Goal: Task Accomplishment & Management: Use online tool/utility

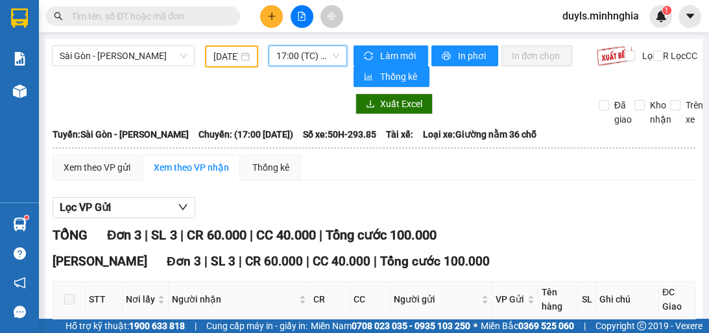
click at [311, 65] on span "17:00 (TC) - 50H-293.85" at bounding box center [307, 55] width 63 height 19
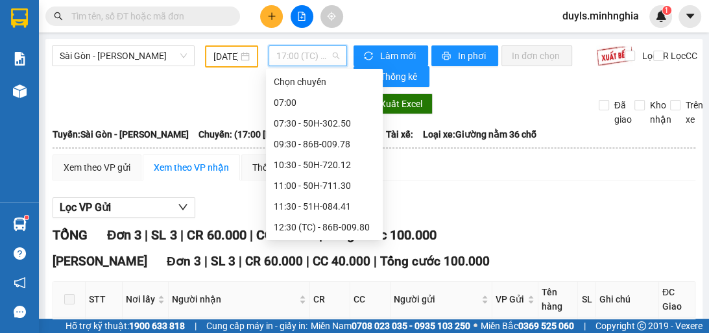
click at [354, 324] on div "21:00 - 50H-350.51" at bounding box center [324, 331] width 101 height 14
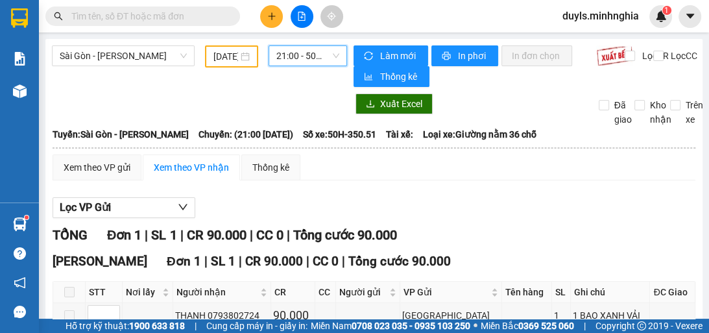
click at [296, 53] on span "21:00 - 50H-350.51" at bounding box center [307, 55] width 63 height 19
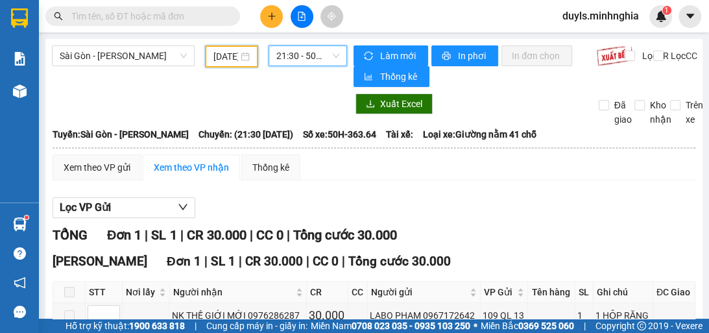
click at [217, 51] on input "[DATE]" at bounding box center [225, 56] width 25 height 14
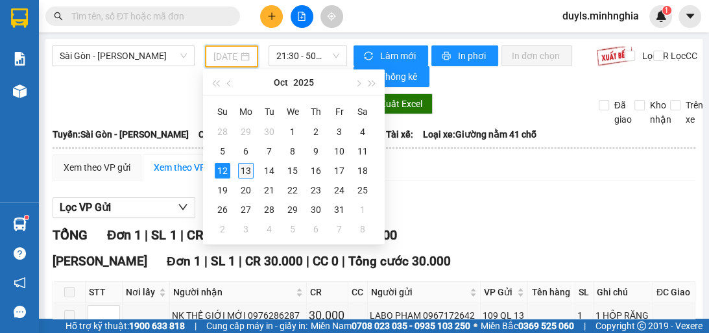
click at [249, 168] on div "13" at bounding box center [246, 171] width 16 height 16
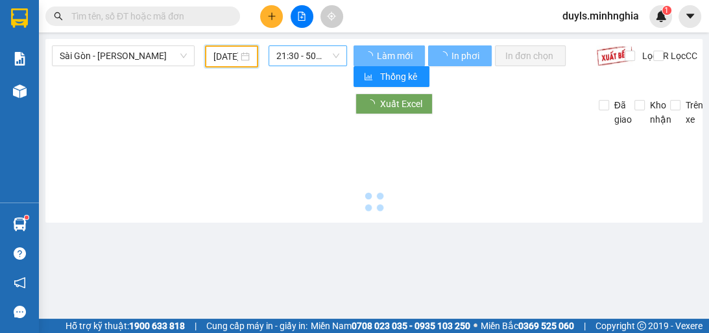
type input "[DATE]"
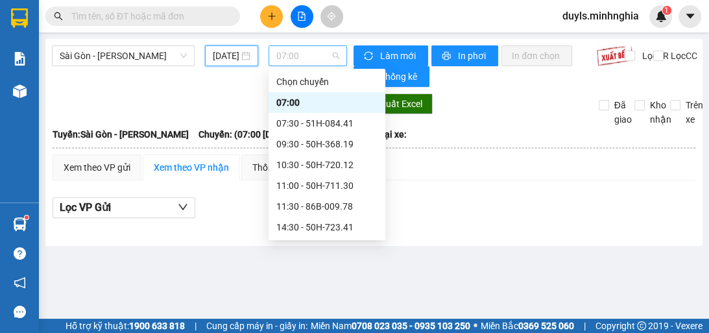
scroll to position [21, 0]
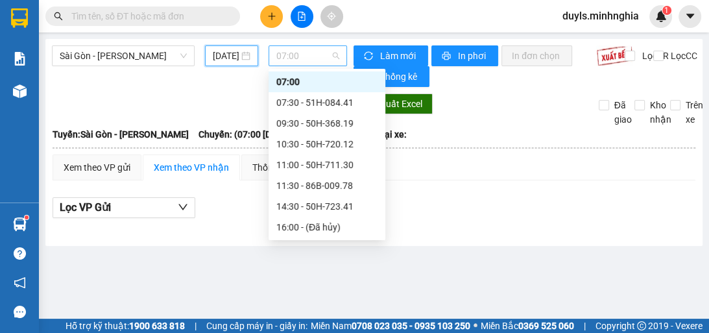
click at [290, 58] on span "07:00" at bounding box center [307, 55] width 63 height 19
click at [319, 99] on div "07:30 - 51H-084.41" at bounding box center [326, 102] width 101 height 14
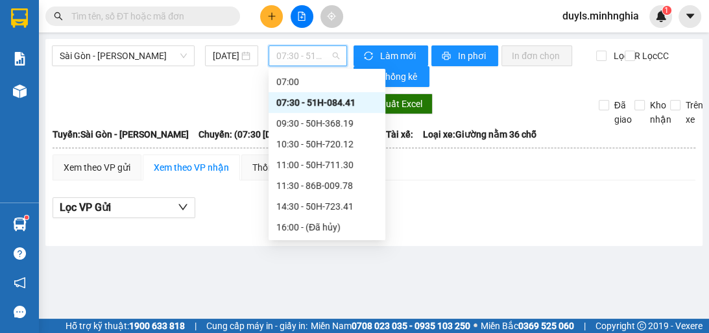
click at [314, 60] on span "07:30 - 51H-084.41" at bounding box center [307, 55] width 63 height 19
